Goal: Information Seeking & Learning: Learn about a topic

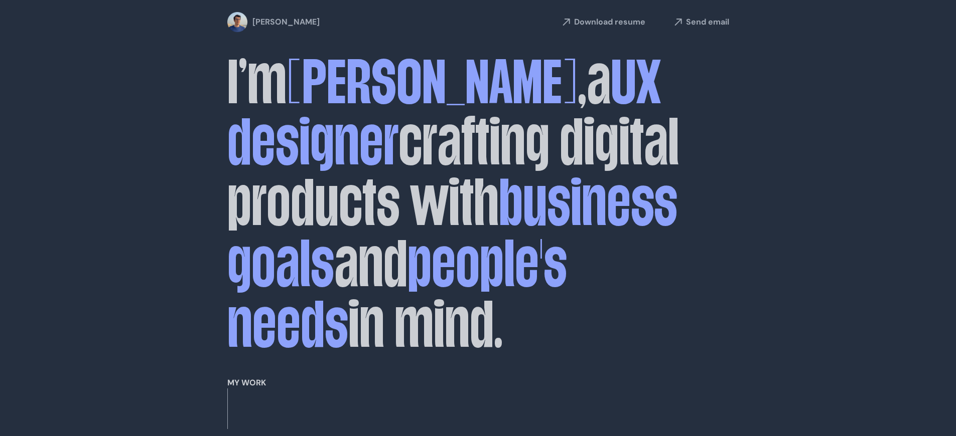
scroll to position [1121, 0]
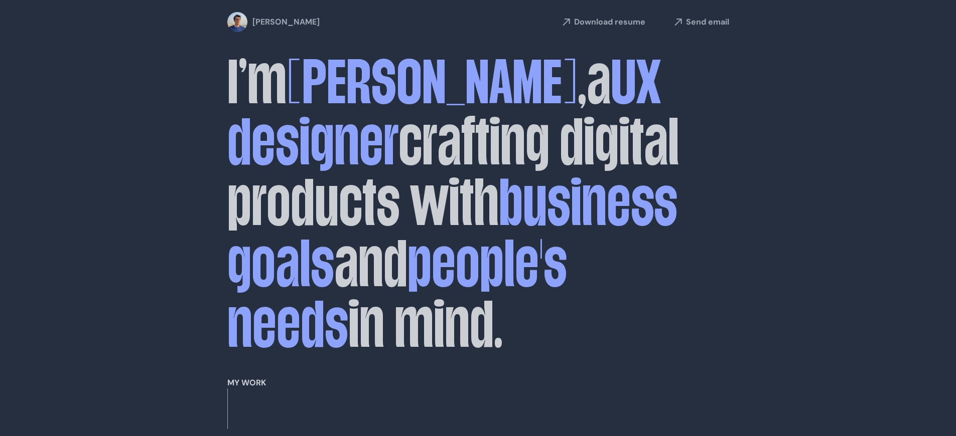
scroll to position [1459, 0]
